Goal: Information Seeking & Learning: Understand process/instructions

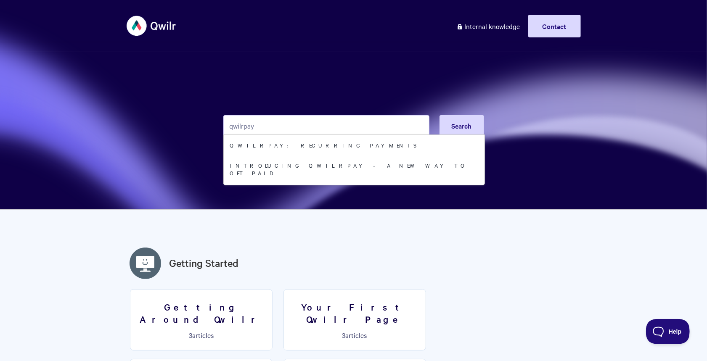
type input "qwilrpay"
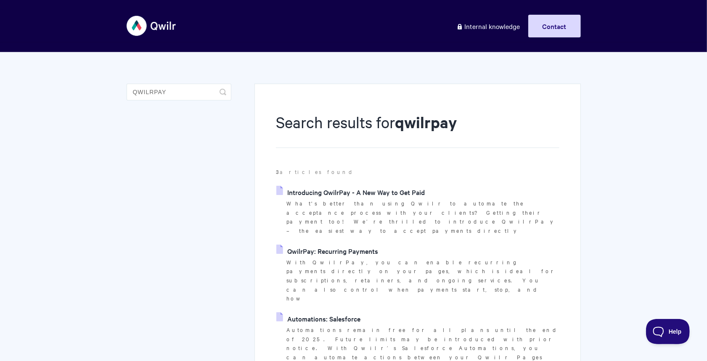
click at [402, 192] on link "Introducing QwilrPay - A New Way to Get Paid" at bounding box center [350, 192] width 148 height 13
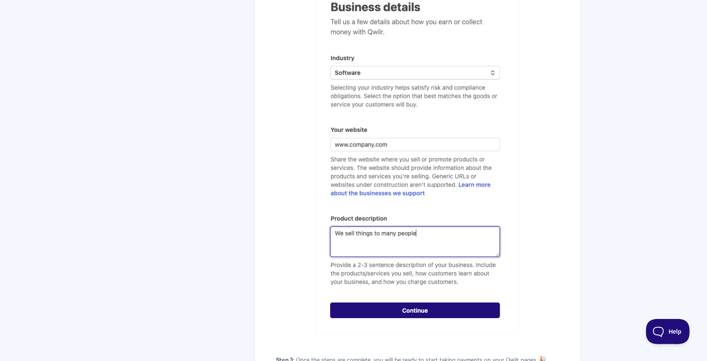
scroll to position [1547, 0]
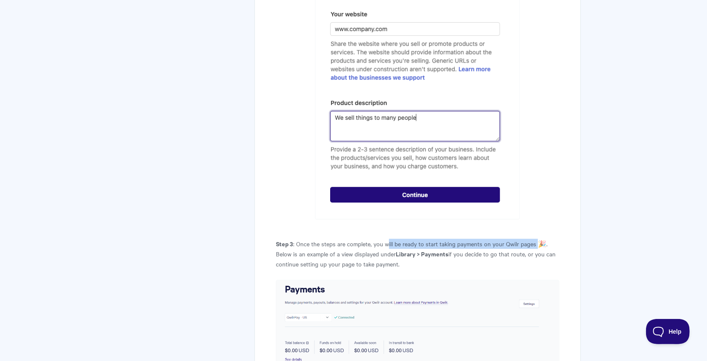
drag, startPoint x: 387, startPoint y: 191, endPoint x: 537, endPoint y: 192, distance: 150.2
click at [537, 239] on p "Step 3 : Once the steps are complete, you will be ready to start taking payment…" at bounding box center [417, 254] width 283 height 30
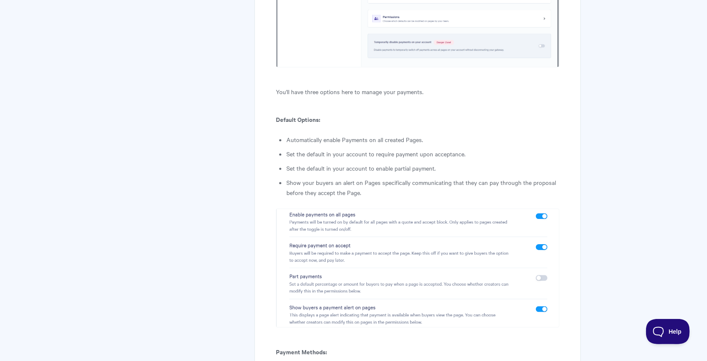
scroll to position [3565, 0]
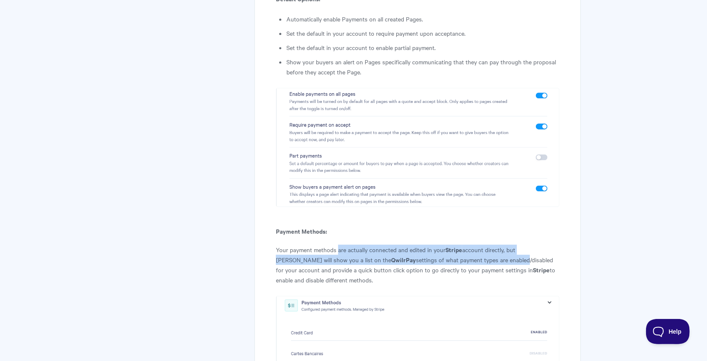
drag, startPoint x: 339, startPoint y: 148, endPoint x: 459, endPoint y: 153, distance: 120.0
click at [459, 245] on p "Your payment methods are actually connected and edited in your Stripe account d…" at bounding box center [417, 265] width 283 height 40
click at [370, 245] on p "Your payment methods are actually connected and edited in your Stripe account d…" at bounding box center [417, 265] width 283 height 40
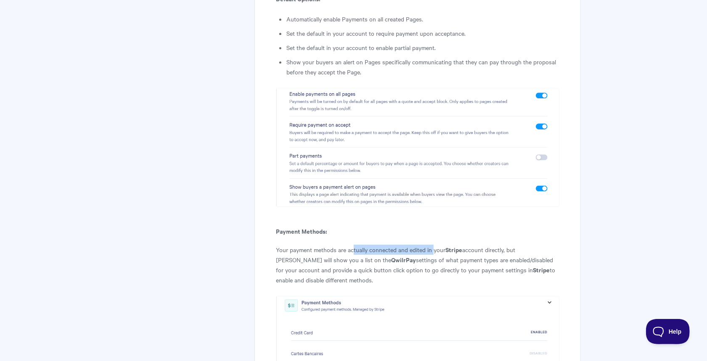
drag, startPoint x: 354, startPoint y: 146, endPoint x: 433, endPoint y: 146, distance: 79.1
click at [433, 245] on p "Your payment methods are actually connected and edited in your Stripe account d…" at bounding box center [417, 265] width 283 height 40
click at [379, 245] on p "Your payment methods are actually connected and edited in your Stripe account d…" at bounding box center [417, 265] width 283 height 40
drag, startPoint x: 379, startPoint y: 156, endPoint x: 416, endPoint y: 154, distance: 36.7
click at [416, 245] on p "Your payment methods are actually connected and edited in your Stripe account d…" at bounding box center [417, 265] width 283 height 40
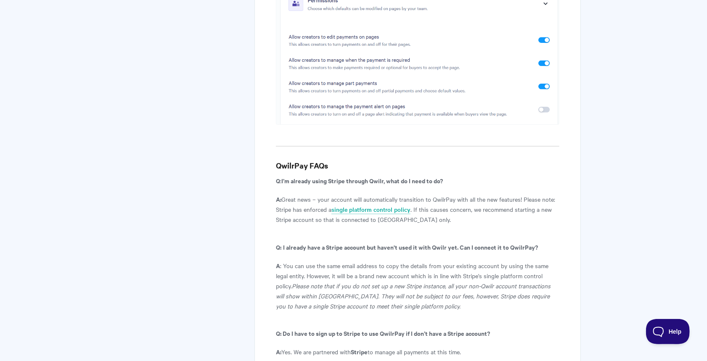
scroll to position [4275, 0]
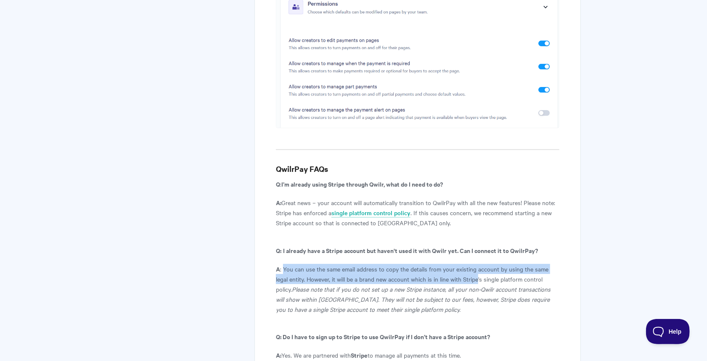
drag, startPoint x: 284, startPoint y: 166, endPoint x: 479, endPoint y: 173, distance: 195.3
click at [479, 264] on p "A : You can use the same email address to copy the details from your existing a…" at bounding box center [417, 289] width 283 height 50
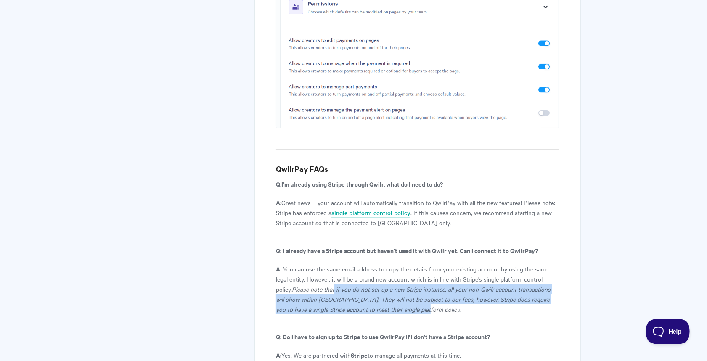
drag, startPoint x: 335, startPoint y: 184, endPoint x: 554, endPoint y: 204, distance: 220.0
click at [554, 264] on p "A : You can use the same email address to copy the details from your existing a…" at bounding box center [417, 289] width 283 height 50
drag, startPoint x: 554, startPoint y: 205, endPoint x: 553, endPoint y: 210, distance: 5.5
click at [554, 264] on p "A : You can use the same email address to copy the details from your existing a…" at bounding box center [417, 289] width 283 height 50
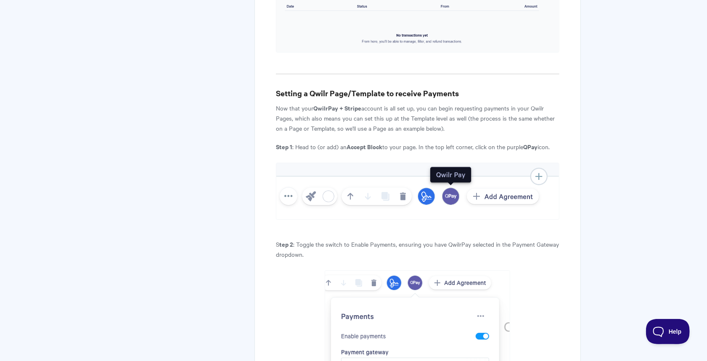
scroll to position [1928, 0]
